Goal: Task Accomplishment & Management: Manage account settings

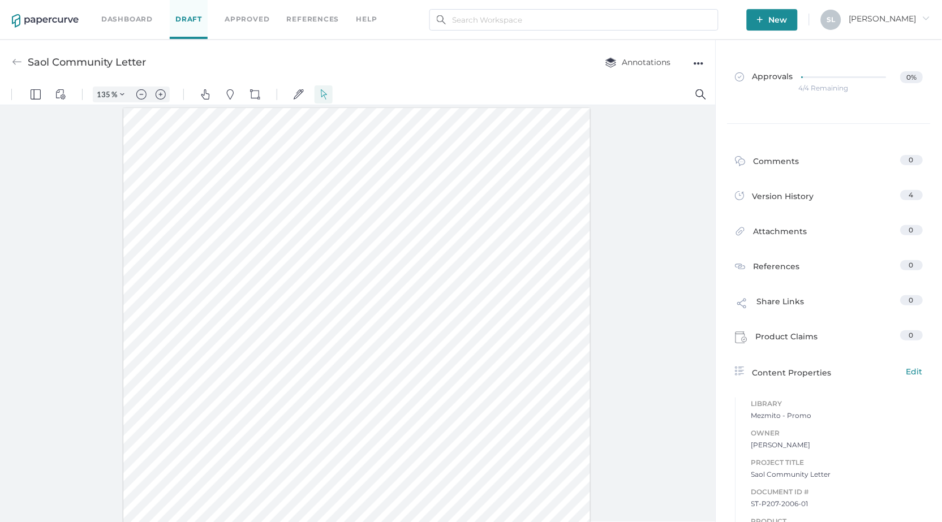
click at [132, 16] on link "Dashboard" at bounding box center [126, 19] width 51 height 12
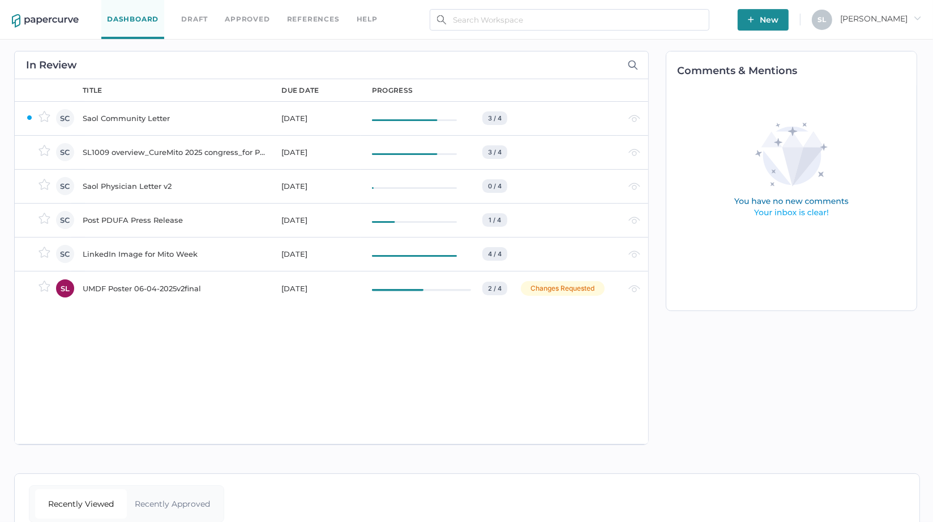
click at [135, 118] on div "Saol Community Letter" at bounding box center [175, 118] width 185 height 14
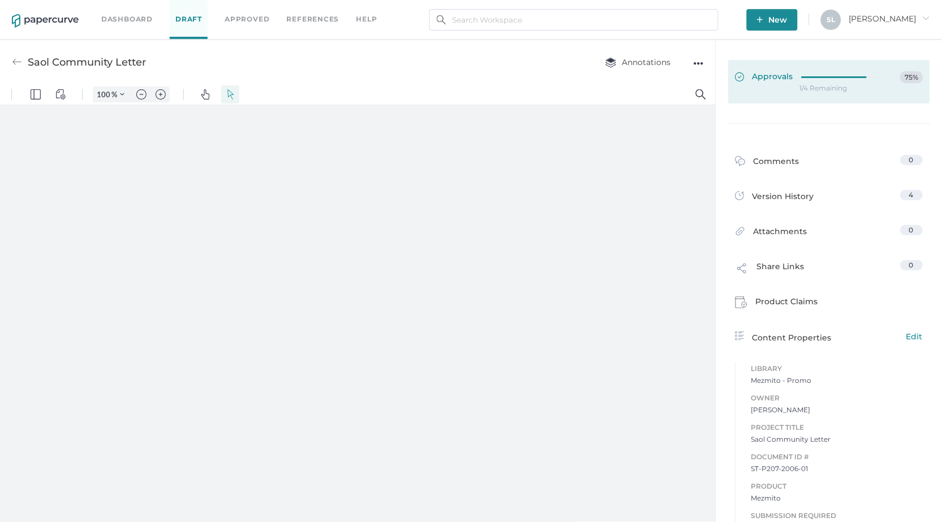
type input "135"
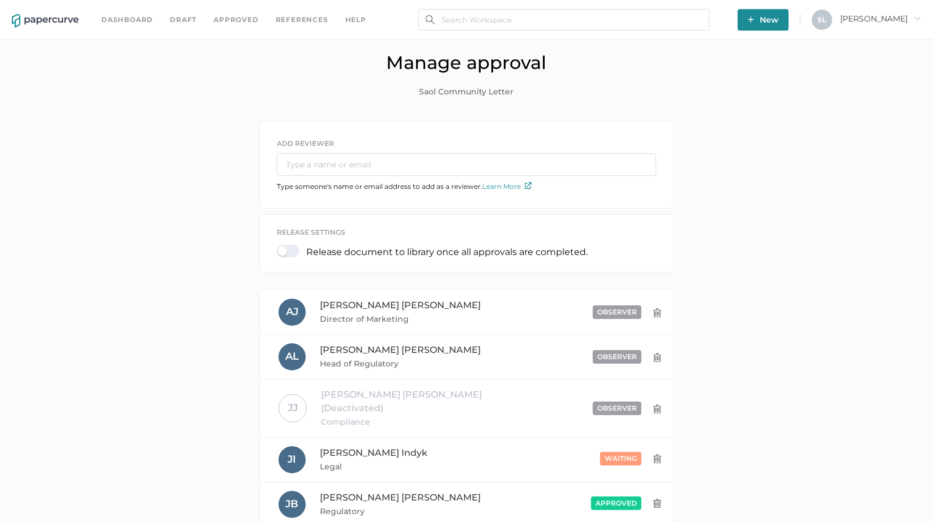
click at [126, 19] on link "Dashboard" at bounding box center [126, 20] width 51 height 12
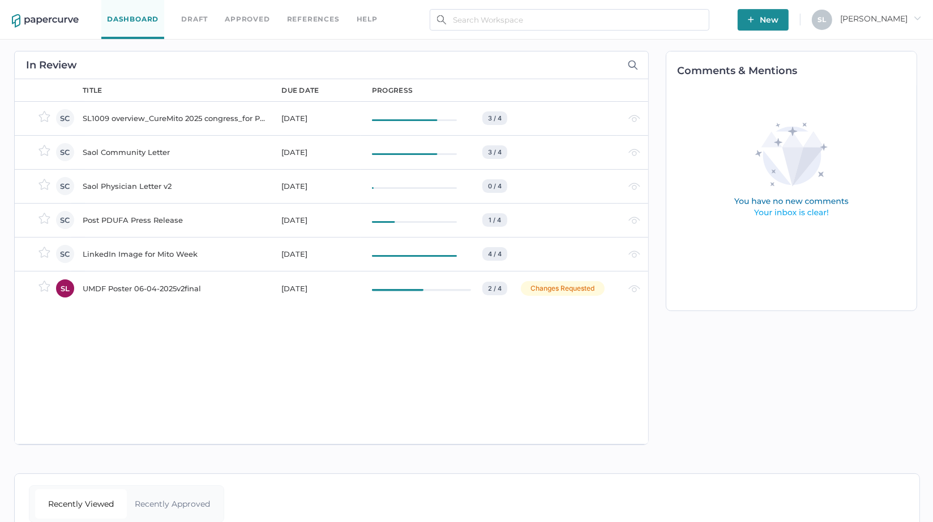
click at [110, 118] on div "SL1009 overview_CureMito 2025 congress_for PRC" at bounding box center [175, 118] width 185 height 14
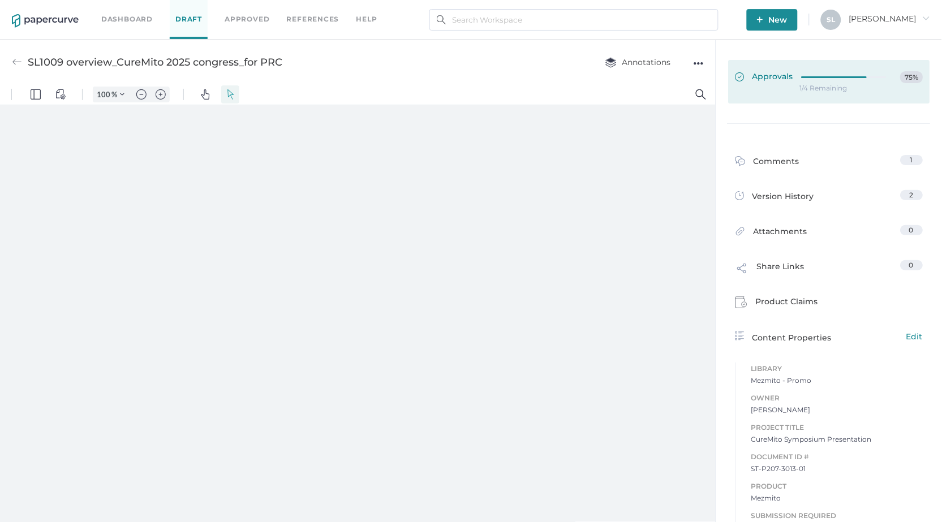
type input "135"
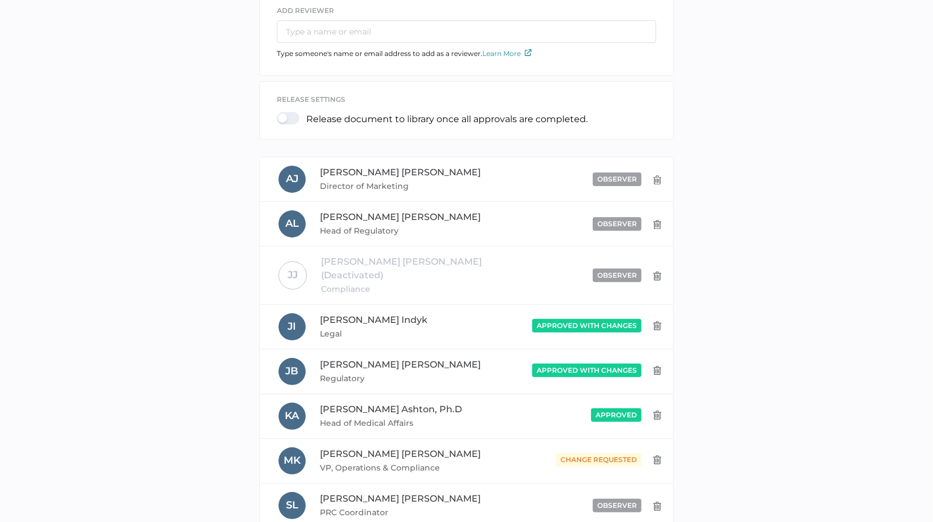
scroll to position [319, 0]
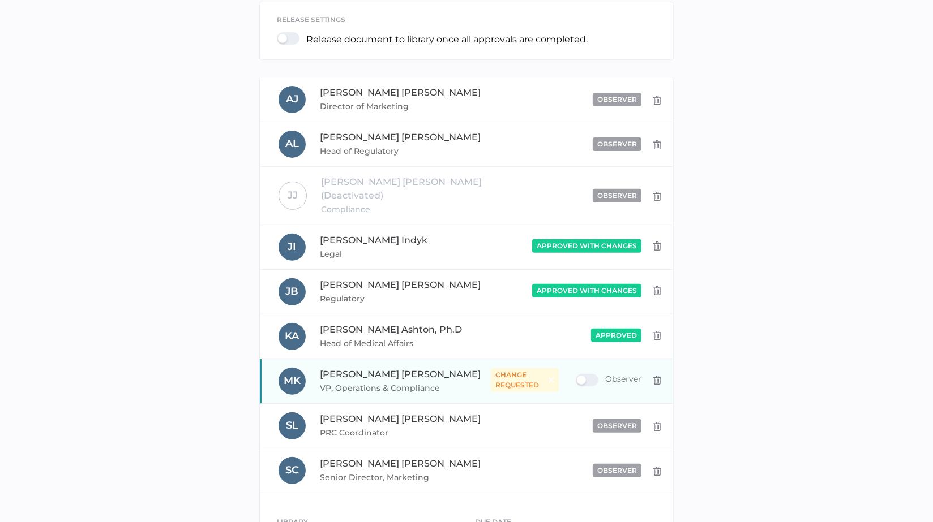
click at [531, 370] on span "change requested" at bounding box center [519, 380] width 49 height 20
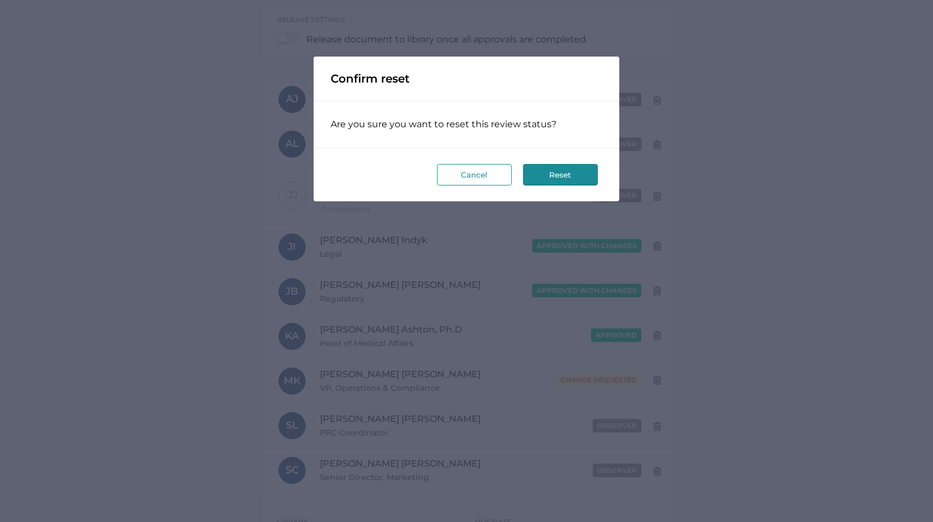
click at [471, 167] on button "Cancel" at bounding box center [474, 175] width 75 height 22
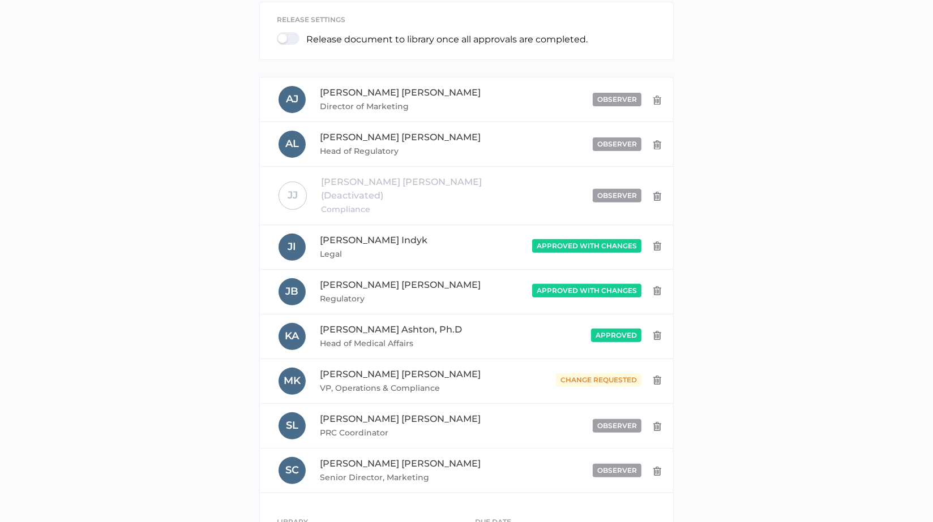
scroll to position [422, 0]
